Goal: Communication & Community: Participate in discussion

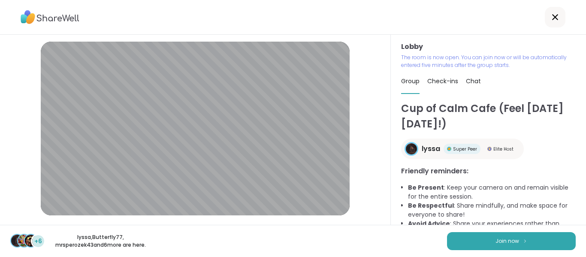
click at [476, 246] on button "Join now" at bounding box center [511, 241] width 129 height 18
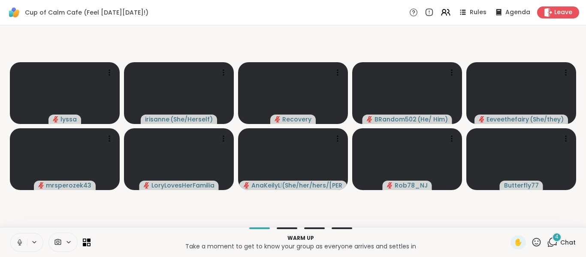
click at [19, 236] on button at bounding box center [19, 242] width 16 height 18
click at [547, 242] on icon at bounding box center [552, 242] width 11 height 11
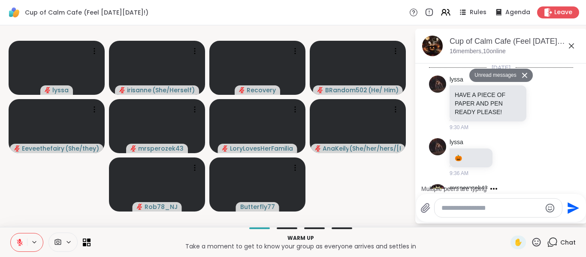
scroll to position [1235, 0]
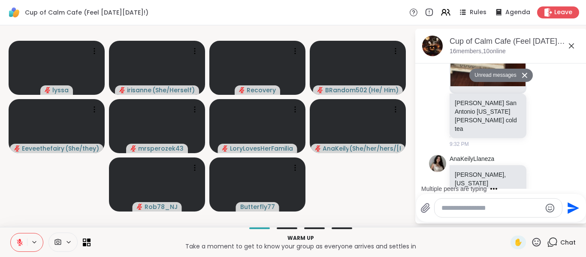
click at [488, 215] on div at bounding box center [497, 207] width 127 height 18
click at [490, 211] on textarea "Type your message" at bounding box center [491, 208] width 100 height 9
type textarea "*"
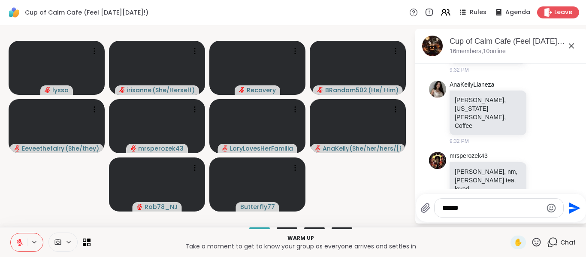
scroll to position [1269, 0]
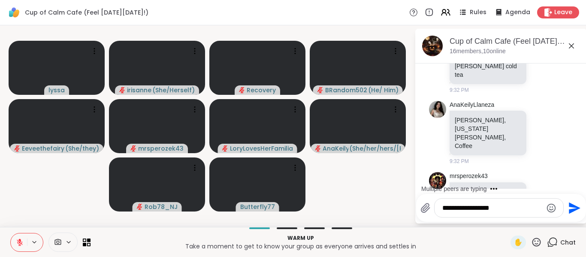
type textarea "**********"
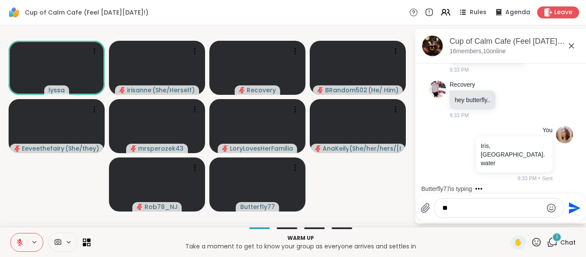
scroll to position [1495, 0]
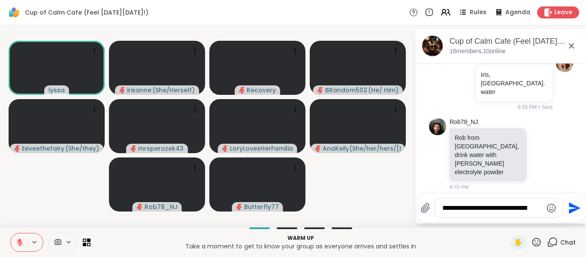
type textarea "**********"
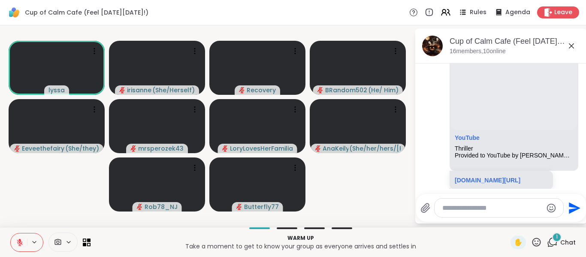
scroll to position [1768, 0]
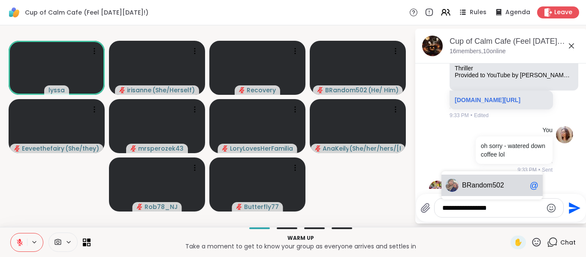
click at [504, 192] on div "BRan dom502 @" at bounding box center [491, 184] width 101 height 21
type textarea "**********"
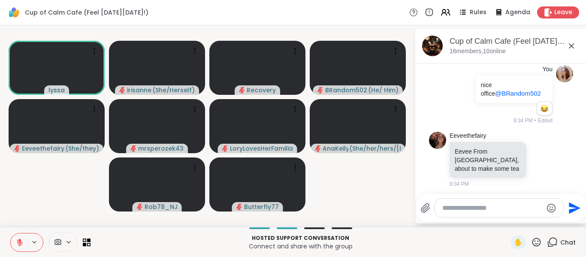
scroll to position [1980, 0]
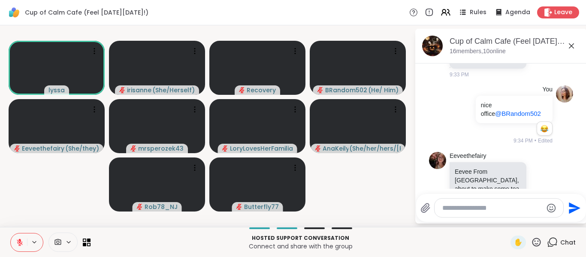
click at [570, 47] on icon at bounding box center [570, 45] width 5 height 5
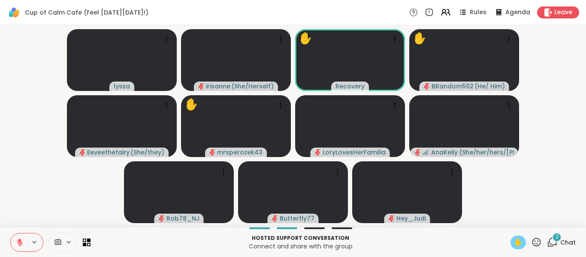
click at [514, 244] on span "✋" at bounding box center [518, 242] width 9 height 10
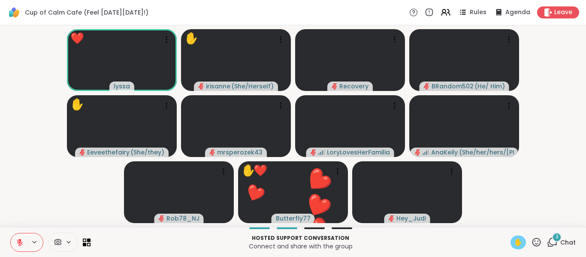
click at [52, 210] on video-player-container "❤️ lyssa ✋ irisanne ( She/Herself ) Recovery BRandom502 ( He/ Him ) ✋ Eeveethef…" at bounding box center [292, 126] width 575 height 195
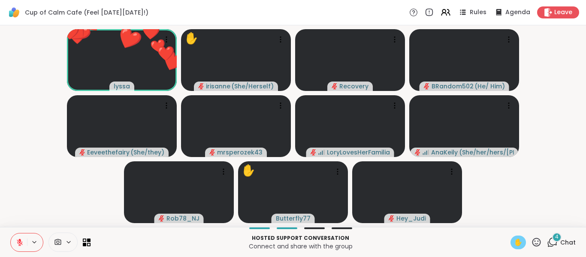
click at [532, 244] on icon at bounding box center [536, 242] width 11 height 11
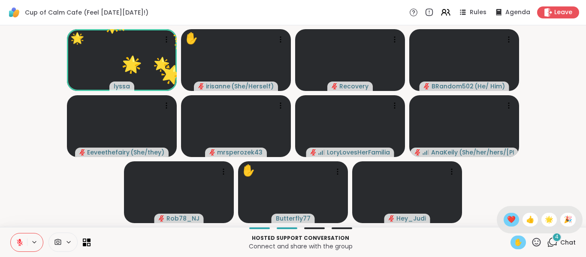
click at [508, 222] on div "❤️" at bounding box center [510, 220] width 15 height 14
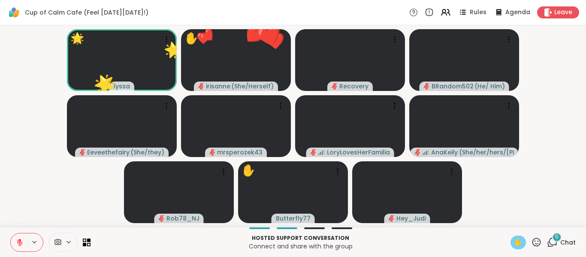
click at [553, 186] on video-player-container "🌟 lyssa ❤️ ❤️ ❤️ ❤️ ❤️ ❤️ ❤️ ❤️ ❤️ ❤️ ❤️ ❤️ ❤️ ❤️ ❤️ ❤️ ❤️ 🌟 🌟 🌟 🌟 🌟 🌟 🌟 🌟 🌟 🌟 …" at bounding box center [292, 126] width 575 height 195
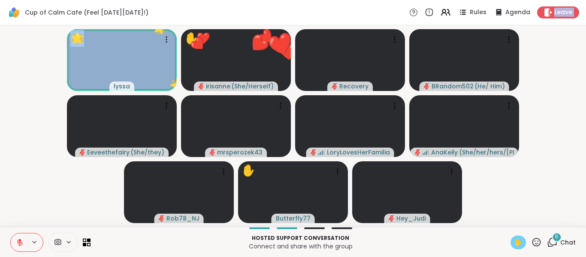
click at [553, 186] on video-player-container "🌟 lyssa ❤️ ❤️ ❤️ ❤️ ❤️ ❤️ ❤️ ❤️ ❤️ ❤️ ❤️ ❤️ ❤️ ❤️ 🌟 🌟 🌟 🌟 🌟 🌟 🌟 🌟 🌟 🌟 🌟 🌟 🌟 🌟 🌟…" at bounding box center [292, 126] width 575 height 195
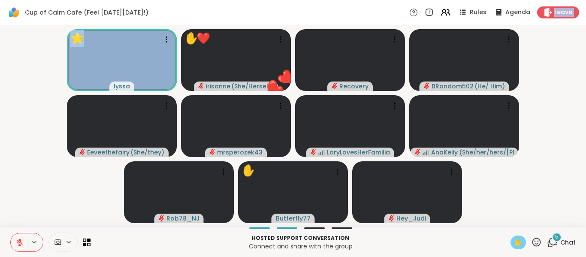
click at [553, 186] on video-player-container "🌟 lyssa ❤️ ❤️ ❤️ ❤️ 🌟 🌟 🌟 🌟 🌟 🌟 🌟 🌟 🌟 🌟 🌟 🌟 🌟 🌟 🌟 🌟 🌟 ✋ ❤️ irisanne ( She/Herse…" at bounding box center [292, 126] width 575 height 195
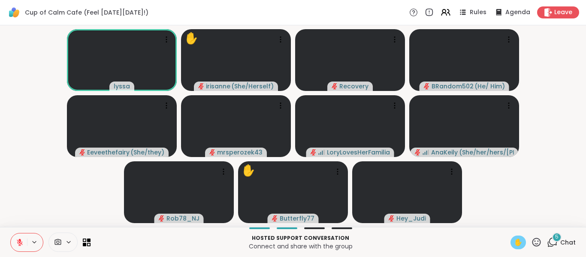
click at [18, 241] on icon at bounding box center [20, 242] width 6 height 6
click at [18, 241] on icon at bounding box center [20, 242] width 8 height 8
click at [510, 246] on div "✋" at bounding box center [517, 242] width 15 height 14
click at [514, 247] on span "✋" at bounding box center [518, 242] width 9 height 10
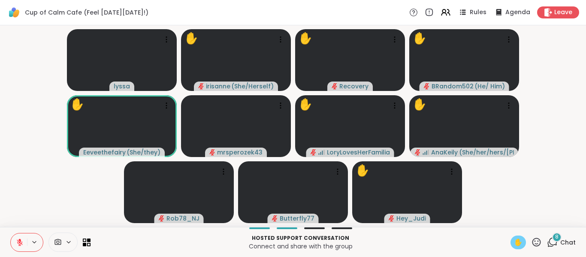
click at [16, 239] on icon at bounding box center [20, 242] width 8 height 8
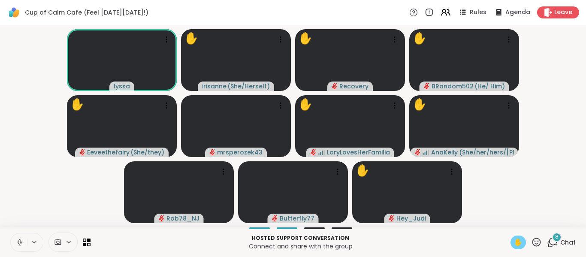
click at [22, 241] on icon at bounding box center [20, 242] width 8 height 8
click at [514, 240] on span "✋" at bounding box center [518, 242] width 9 height 10
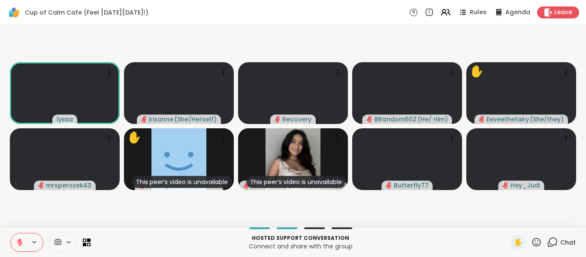
click at [547, 242] on icon at bounding box center [552, 242] width 11 height 11
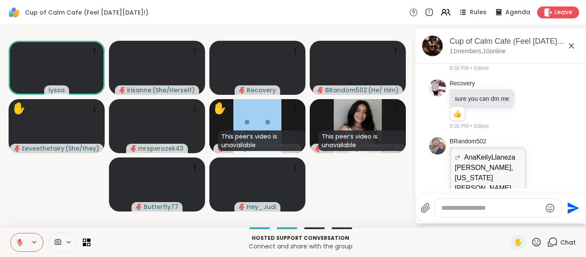
scroll to position [2352, 0]
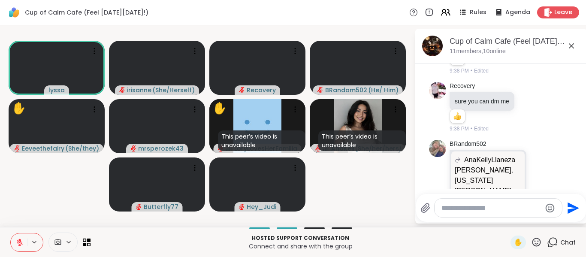
click at [572, 48] on icon at bounding box center [571, 46] width 10 height 10
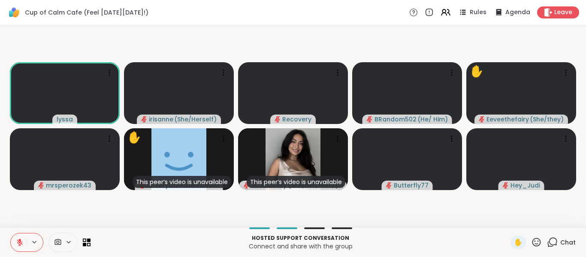
click at [428, 217] on video-player-container "lyssa irisanne ( She/Herself ) Recovery BRandom502 ( He/ Him ) ✋ Eeveethefairy …" at bounding box center [292, 126] width 575 height 195
click at [210, 219] on video-player-container "lyssa irisanne ( She/Herself ) ✋ Recovery ✋ BRandom502 ( He/ Him ) ✋ Eeveethefa…" at bounding box center [292, 126] width 575 height 195
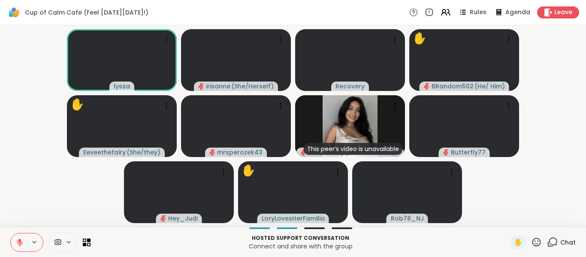
click at [551, 178] on video-player-container "lyssa irisanne ( She/Herself ) Recovery ✋ BRandom502 ( He/ Him ) ✋ Eeveethefair…" at bounding box center [292, 126] width 575 height 195
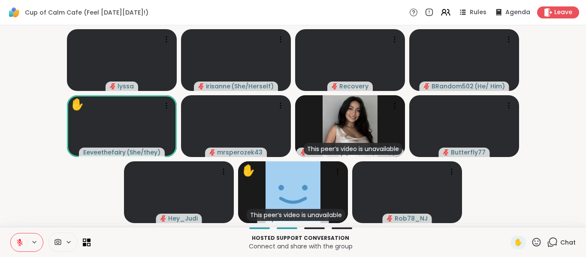
click at [24, 214] on video-player-container "lyssa irisanne ( She/Herself ) Recovery BRandom502 ( He/ Him ) ✋ Eeveethefairy …" at bounding box center [292, 126] width 575 height 195
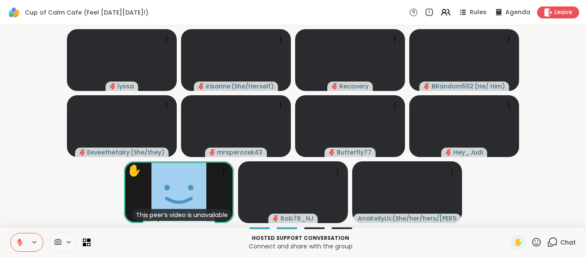
click at [530, 249] on div "✋" at bounding box center [525, 242] width 31 height 14
click at [532, 246] on icon at bounding box center [536, 242] width 9 height 9
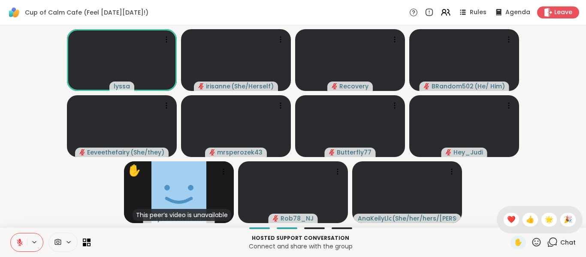
click at [569, 173] on video-player-container "lyssa irisanne ( She/Herself ) Recovery BRandom502 ( He/ Him ) Eeveethefairy ( …" at bounding box center [292, 126] width 575 height 195
click at [516, 192] on video-player-container "lyssa irisanne ( She/Herself ) Recovery BRandom502 ( He/ Him ) Eeveethefairy ( …" at bounding box center [292, 126] width 575 height 195
click at [43, 193] on video-player-container "lyssa irisanne ( She/Herself ) Recovery BRandom502 ( He/ Him ) Eeveethefairy ( …" at bounding box center [292, 126] width 575 height 195
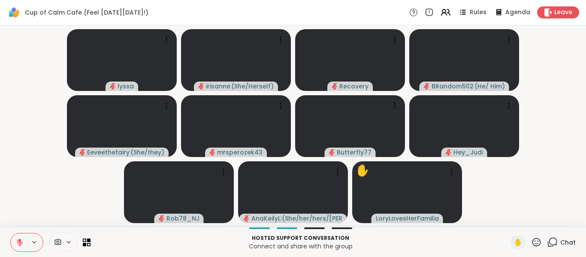
click at [24, 242] on button at bounding box center [19, 242] width 16 height 18
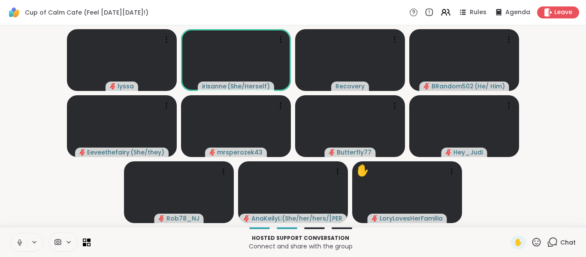
click at [26, 242] on button at bounding box center [19, 242] width 16 height 18
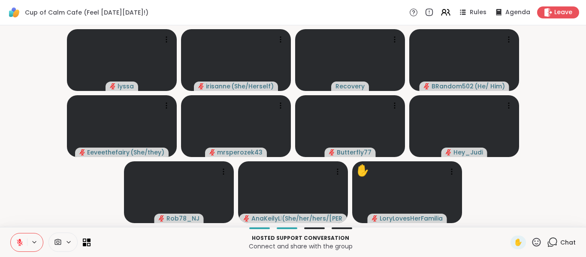
click at [26, 242] on button at bounding box center [19, 242] width 16 height 18
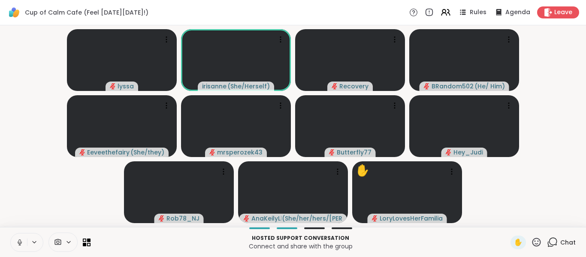
click at [26, 242] on button at bounding box center [19, 242] width 16 height 18
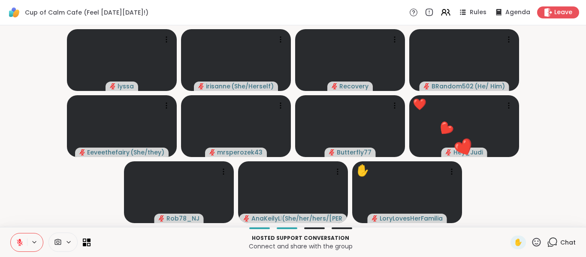
click at [26, 242] on button at bounding box center [19, 242] width 16 height 18
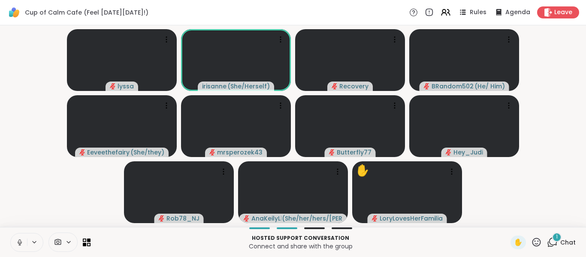
click at [26, 242] on button at bounding box center [19, 242] width 16 height 18
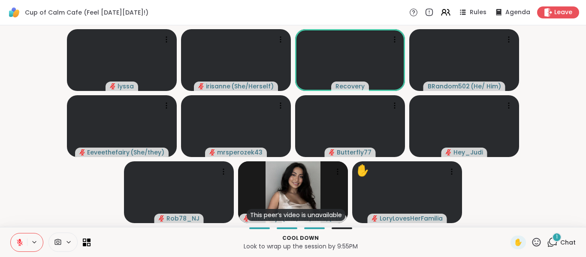
click at [21, 242] on icon at bounding box center [20, 242] width 8 height 8
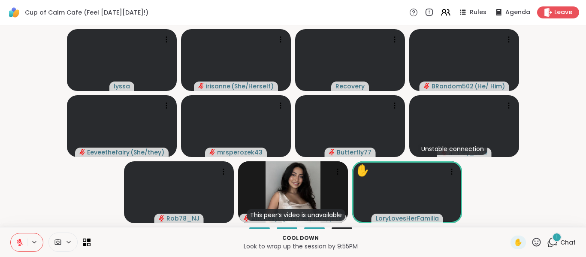
click at [547, 245] on icon at bounding box center [552, 242] width 11 height 11
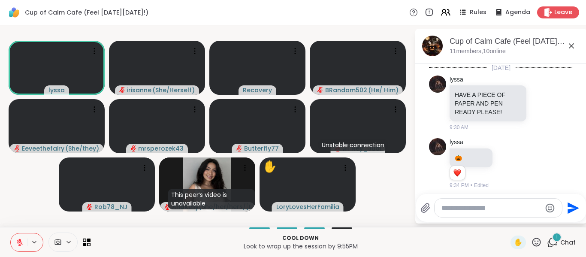
scroll to position [2769, 0]
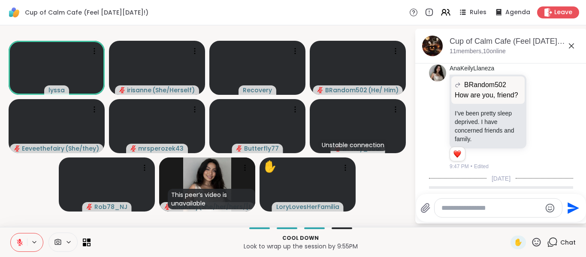
click at [575, 47] on icon at bounding box center [571, 46] width 10 height 10
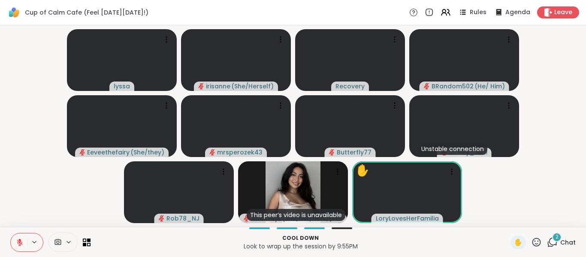
click at [21, 241] on icon at bounding box center [20, 242] width 8 height 8
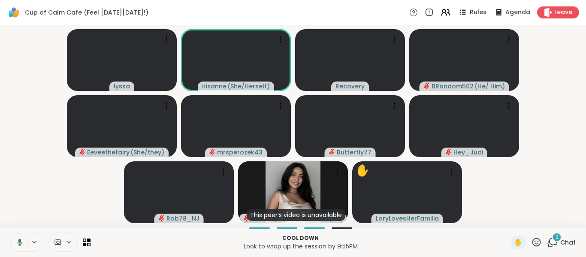
click at [18, 237] on button at bounding box center [18, 242] width 18 height 18
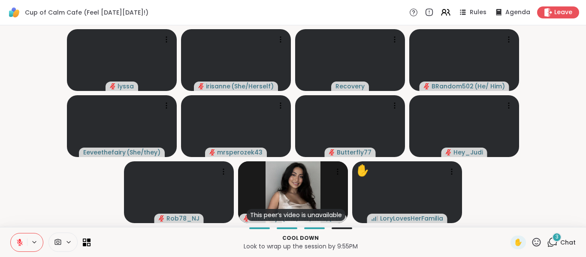
click at [18, 237] on button at bounding box center [19, 242] width 16 height 18
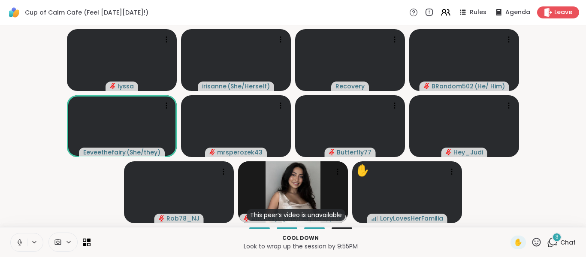
click at [18, 237] on button at bounding box center [19, 242] width 16 height 18
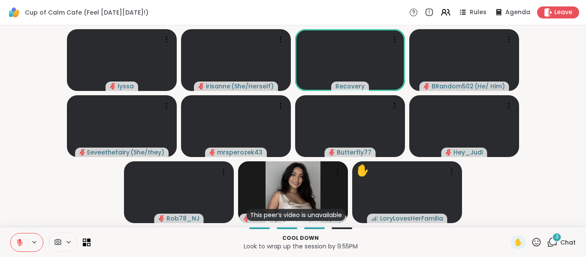
click at [18, 237] on button at bounding box center [19, 242] width 16 height 18
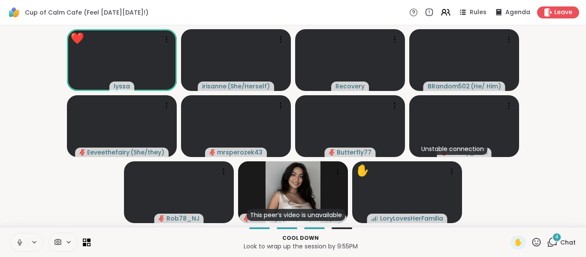
click at [18, 237] on button at bounding box center [19, 242] width 16 height 18
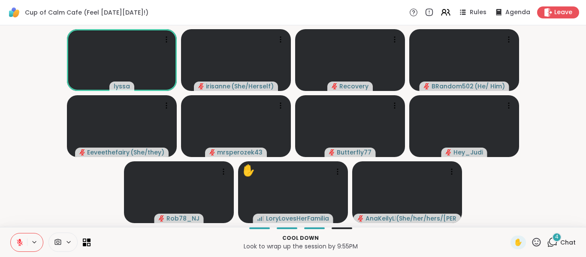
click at [547, 243] on icon at bounding box center [552, 242] width 11 height 11
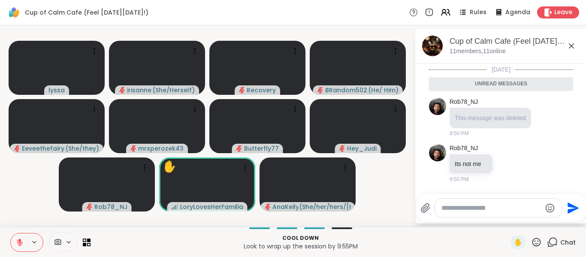
scroll to position [2932, 0]
click at [570, 44] on icon at bounding box center [570, 45] width 5 height 5
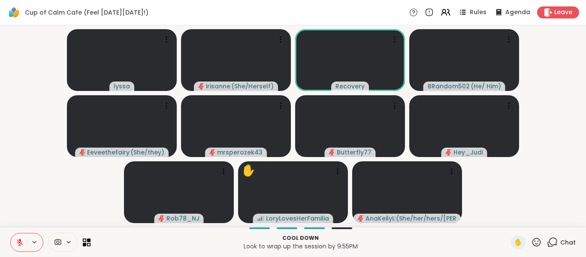
click at [18, 241] on icon at bounding box center [20, 242] width 8 height 8
click at [18, 241] on rect at bounding box center [19, 242] width 3 height 4
click at [18, 241] on icon at bounding box center [20, 242] width 8 height 8
click at [21, 242] on icon at bounding box center [20, 242] width 8 height 8
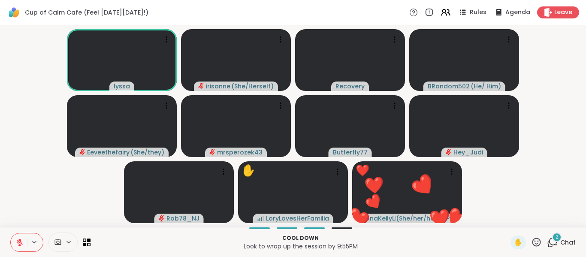
click at [21, 242] on icon at bounding box center [20, 242] width 8 height 8
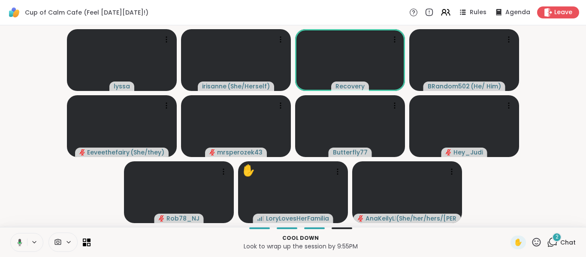
click at [21, 242] on icon at bounding box center [19, 242] width 8 height 8
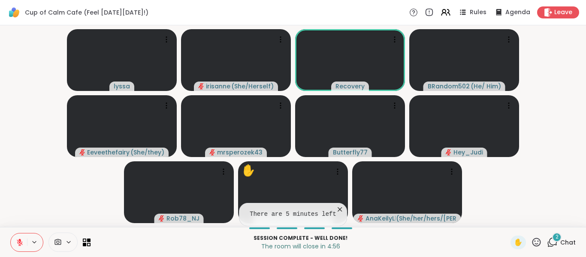
click at [337, 207] on icon at bounding box center [339, 209] width 9 height 9
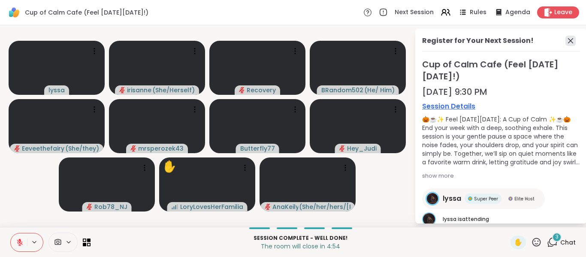
click at [568, 41] on icon at bounding box center [570, 41] width 10 height 10
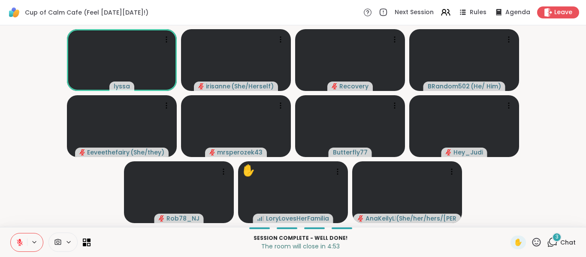
click at [476, 203] on video-player-container "lyssa irisanne ( She/Herself ) Recovery BRandom502 ( He/ Him ) Eeveethefairy ( …" at bounding box center [292, 126] width 575 height 195
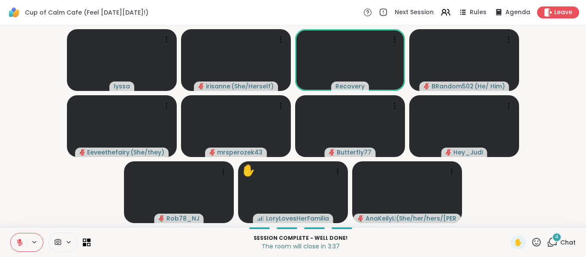
click at [23, 243] on icon at bounding box center [20, 242] width 8 height 8
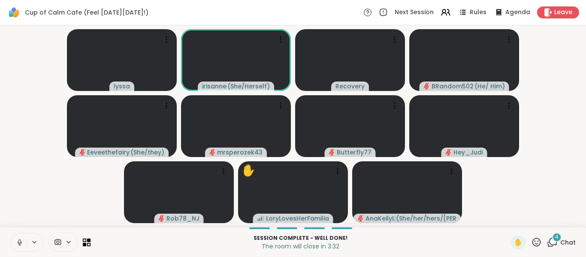
click at [23, 243] on icon at bounding box center [20, 242] width 8 height 8
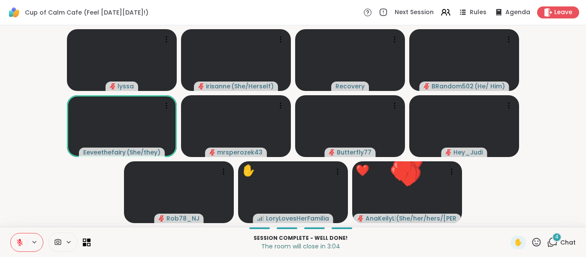
click at [23, 243] on icon at bounding box center [20, 242] width 8 height 8
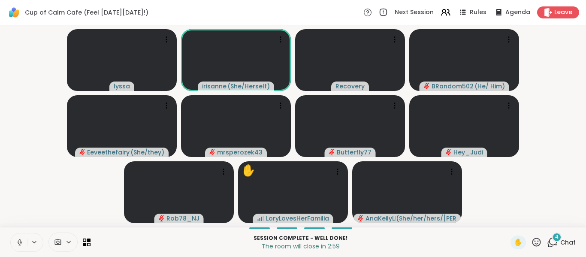
click at [23, 243] on icon at bounding box center [20, 242] width 8 height 8
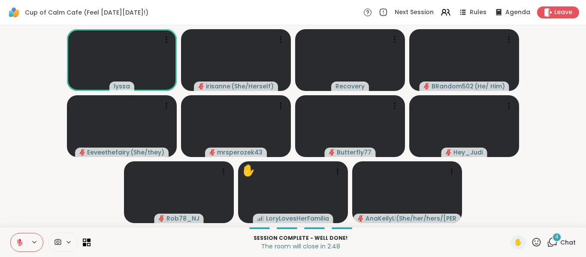
click at [23, 243] on icon at bounding box center [20, 242] width 8 height 8
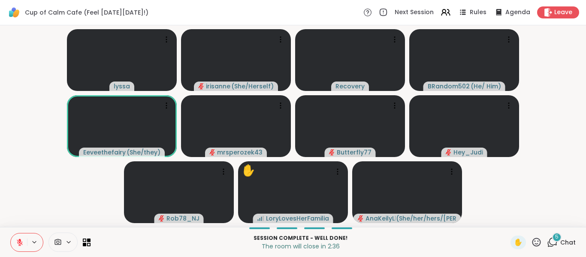
click at [23, 243] on icon at bounding box center [20, 242] width 8 height 8
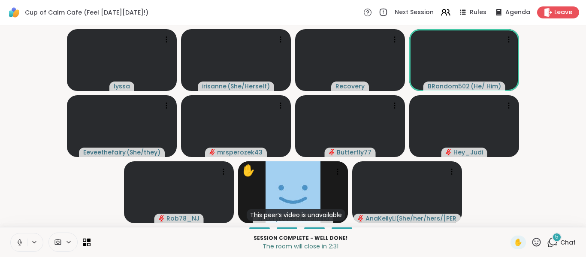
click at [23, 243] on icon at bounding box center [20, 242] width 8 height 8
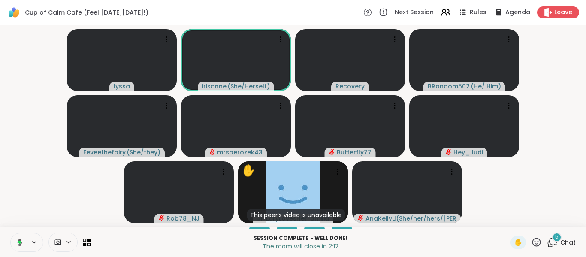
click at [23, 243] on button at bounding box center [18, 242] width 18 height 18
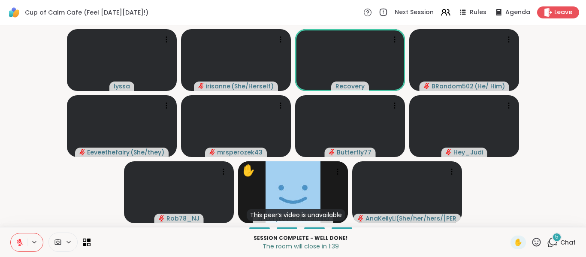
click at [23, 243] on icon at bounding box center [20, 242] width 8 height 8
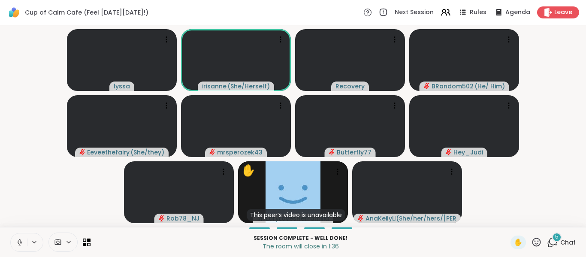
click at [23, 243] on icon at bounding box center [20, 242] width 8 height 8
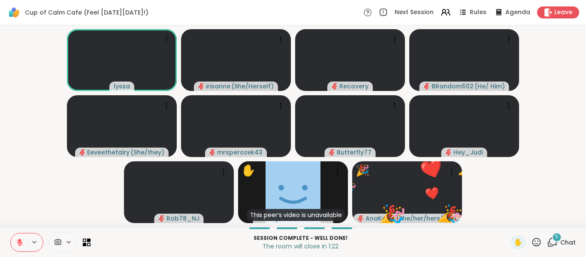
click at [531, 245] on icon at bounding box center [536, 242] width 11 height 11
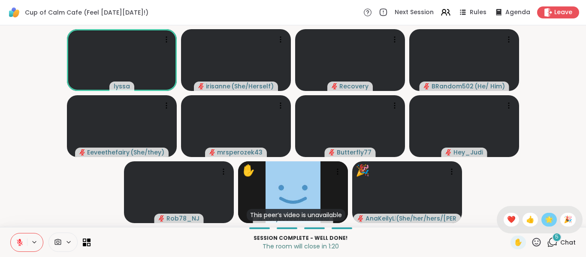
click at [544, 219] on span "🌟" at bounding box center [548, 219] width 9 height 10
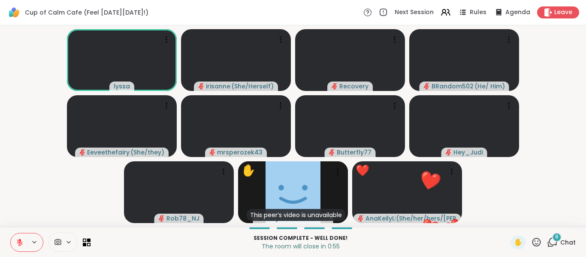
click at [555, 237] on span "8" at bounding box center [556, 236] width 3 height 7
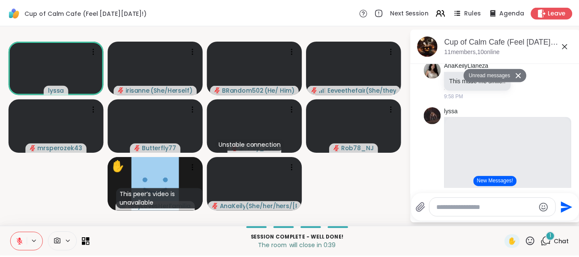
scroll to position [3795, 0]
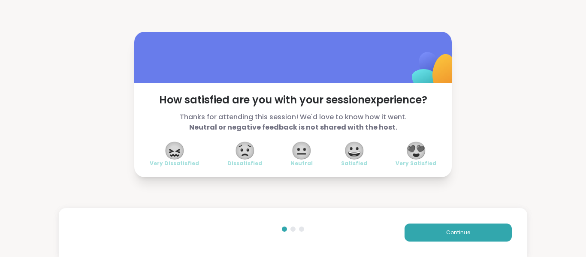
click at [422, 150] on span "😍" at bounding box center [415, 150] width 21 height 15
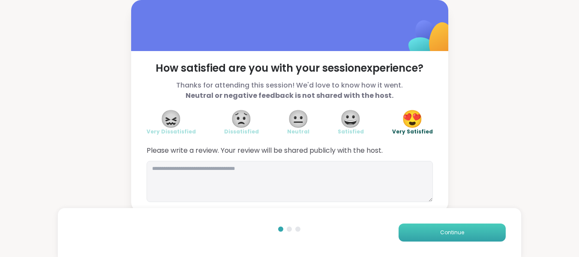
click at [435, 226] on button "Continue" at bounding box center [452, 232] width 107 height 18
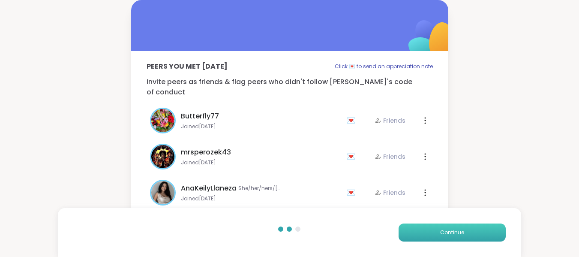
click at [435, 226] on button "Continue" at bounding box center [452, 232] width 107 height 18
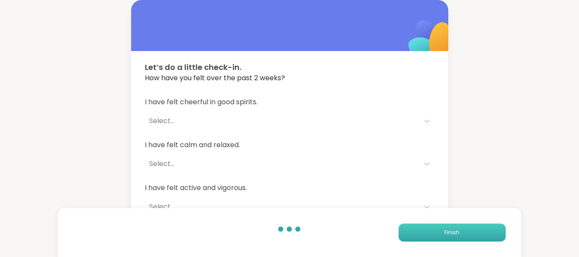
click at [435, 226] on button "Finish" at bounding box center [452, 232] width 107 height 18
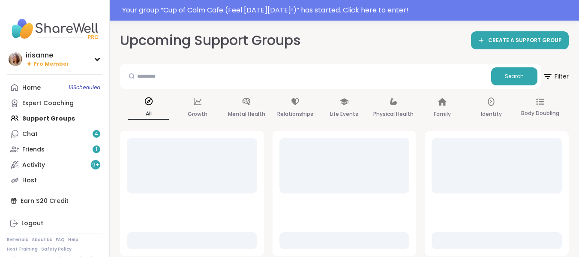
click at [33, 120] on div "Home 13 Scheduled Expert Coaching Support Groups Chat 4 Friends 1 Activity 9 + …" at bounding box center [55, 134] width 96 height 108
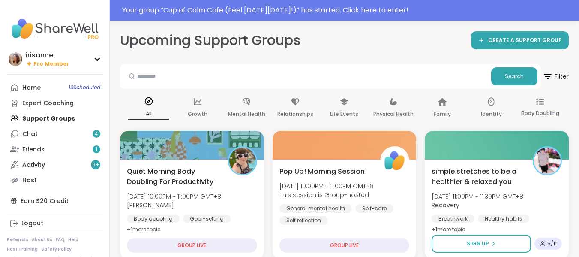
click at [45, 120] on div "Home 13 Scheduled Expert Coaching Support Groups Chat 4 Friends 1 Activity 9 + …" at bounding box center [55, 134] width 96 height 108
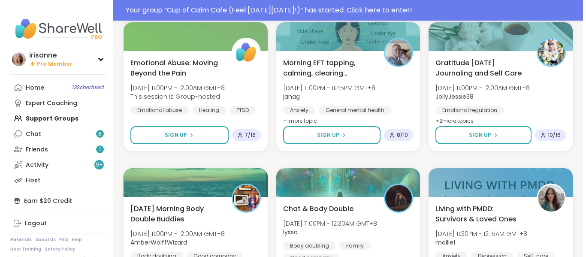
scroll to position [324, 0]
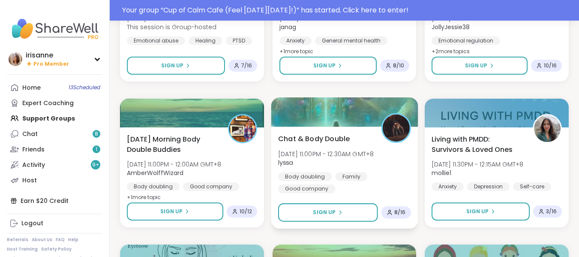
click at [398, 183] on div "Body doubling Family Good company" at bounding box center [344, 182] width 133 height 21
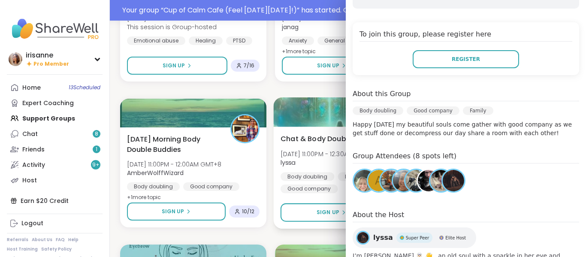
scroll to position [217, 0]
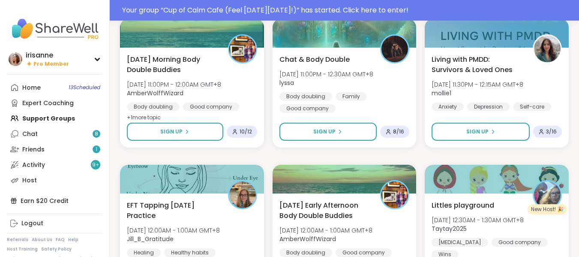
scroll to position [394, 0]
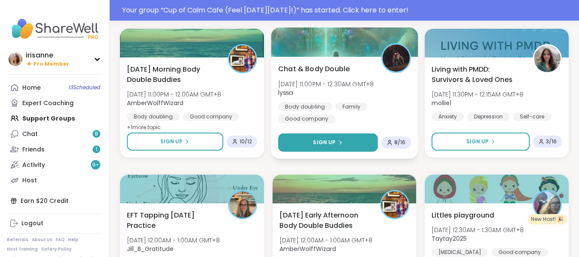
click at [355, 146] on button "Sign Up" at bounding box center [327, 142] width 99 height 18
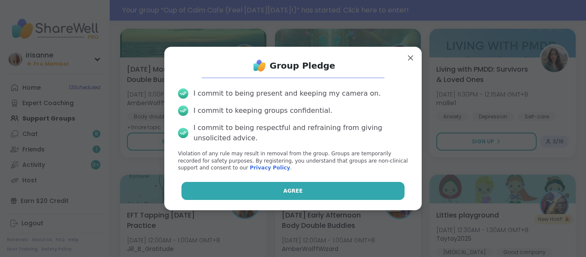
click at [313, 191] on button "Agree" at bounding box center [292, 191] width 223 height 18
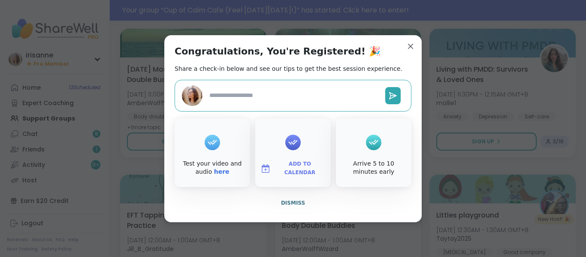
type textarea "*"
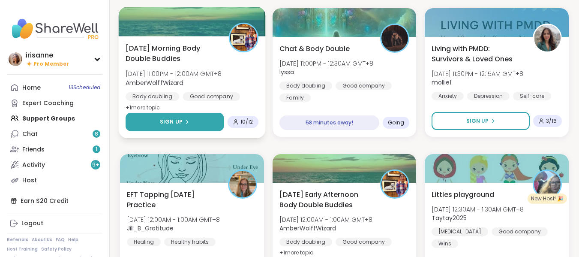
scroll to position [373, 0]
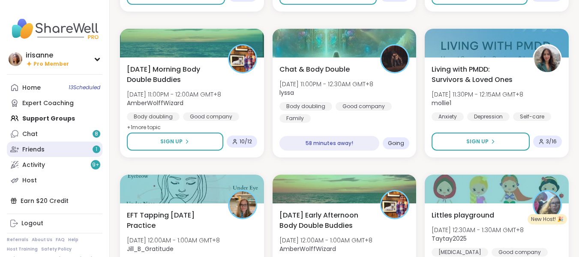
click at [12, 149] on icon at bounding box center [14, 150] width 9 height 6
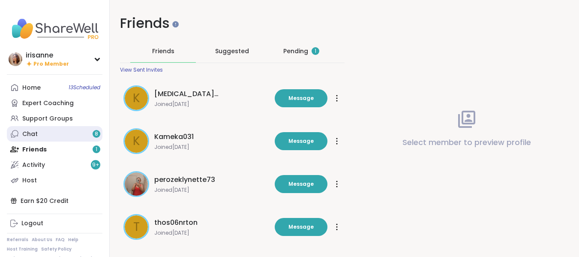
click at [83, 138] on link "Chat 8" at bounding box center [55, 133] width 96 height 15
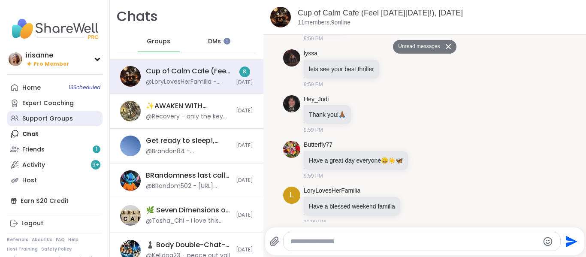
click at [73, 125] on link "Support Groups" at bounding box center [55, 118] width 96 height 15
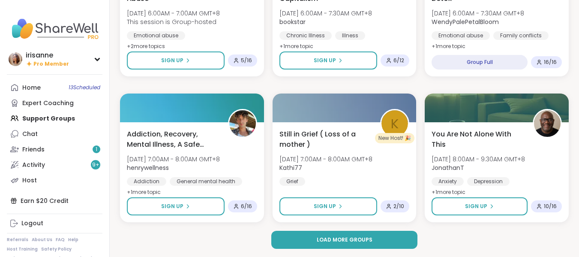
scroll to position [1621, 0]
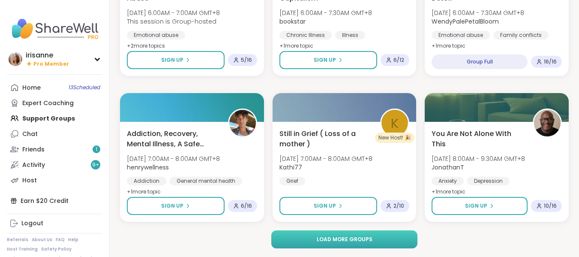
click at [339, 241] on span "Load more groups" at bounding box center [345, 239] width 56 height 8
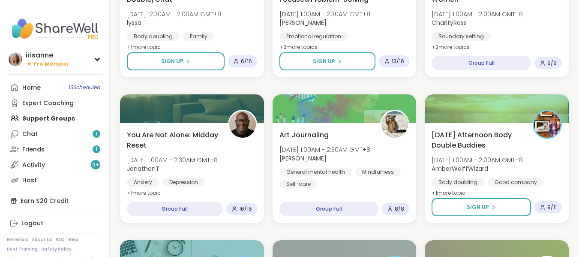
scroll to position [744, 0]
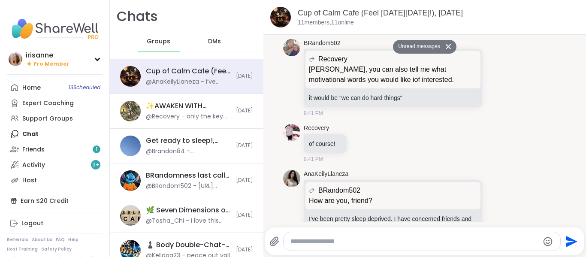
click at [212, 40] on span "DMs" at bounding box center [214, 41] width 13 height 9
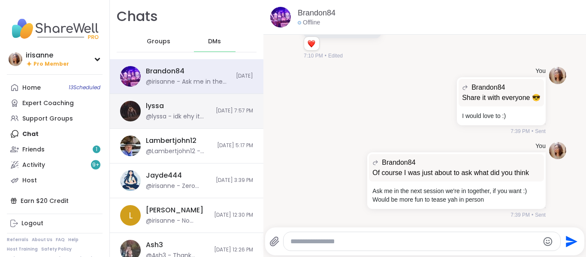
click at [187, 102] on div "lyssa @lyssa - idk ehy it wasonly atg 13" at bounding box center [178, 111] width 65 height 20
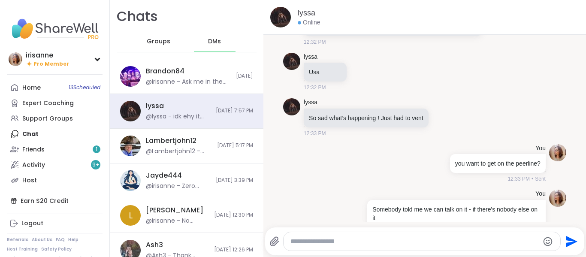
scroll to position [7628, 0]
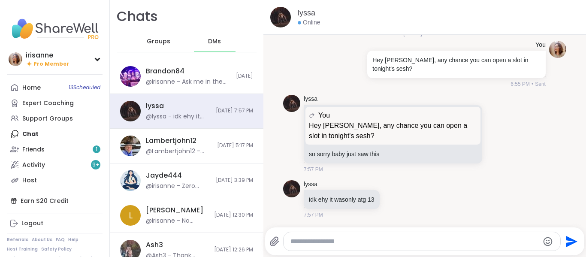
click at [316, 242] on textarea "Type your message" at bounding box center [414, 241] width 249 height 9
type textarea "*"
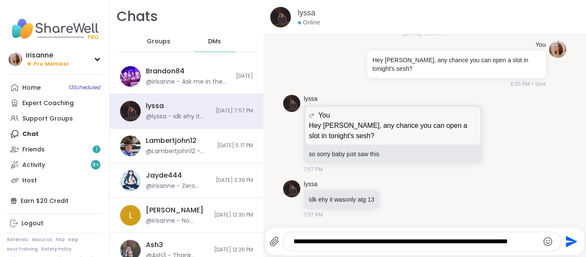
scroll to position [7629, 0]
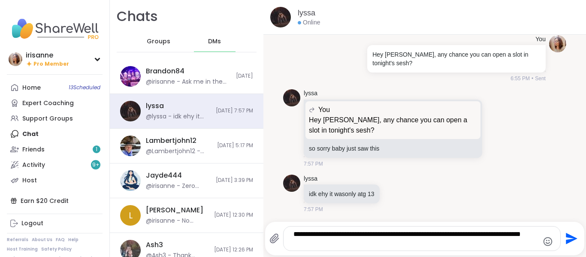
type textarea "**********"
click at [360, 232] on textarea "**********" at bounding box center [414, 238] width 242 height 17
click at [357, 241] on textarea "**********" at bounding box center [414, 238] width 242 height 17
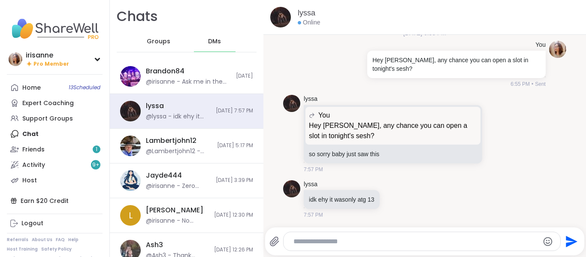
scroll to position [7628, 0]
click at [165, 116] on div "@lyssa - idk ehy it wasonly atg 13" at bounding box center [178, 116] width 65 height 9
click at [312, 241] on textarea "Type your message" at bounding box center [414, 241] width 242 height 9
paste textarea "**********"
type textarea "**********"
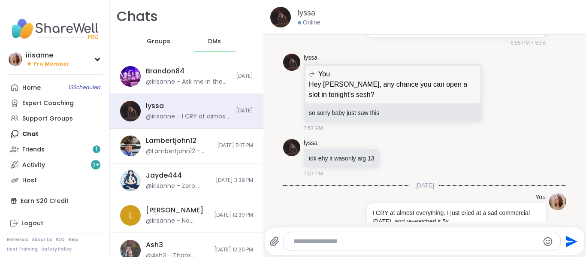
scroll to position [7691, 0]
